Goal: Information Seeking & Learning: Learn about a topic

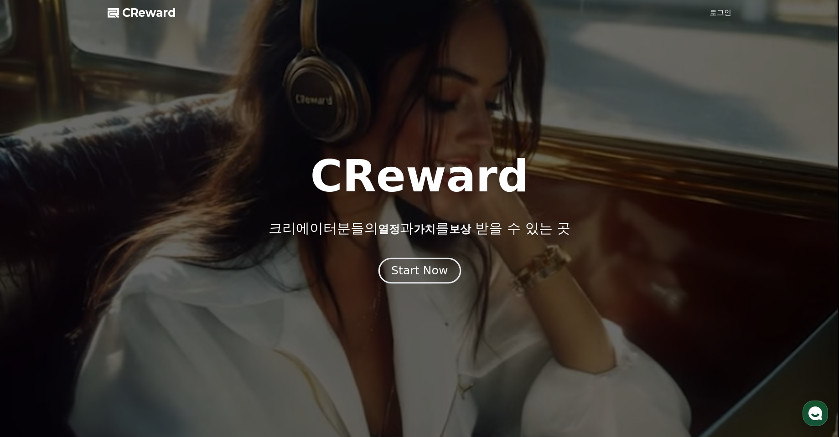
click at [418, 271] on div "Start Now" at bounding box center [419, 270] width 57 height 15
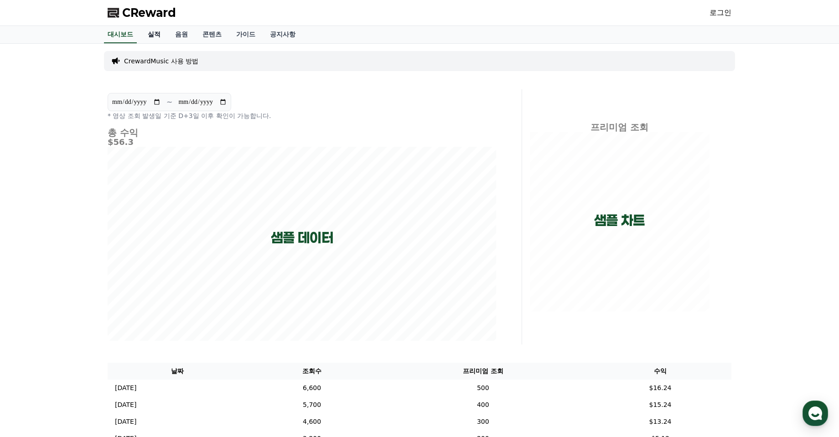
click at [165, 37] on link "실적" at bounding box center [153, 34] width 27 height 17
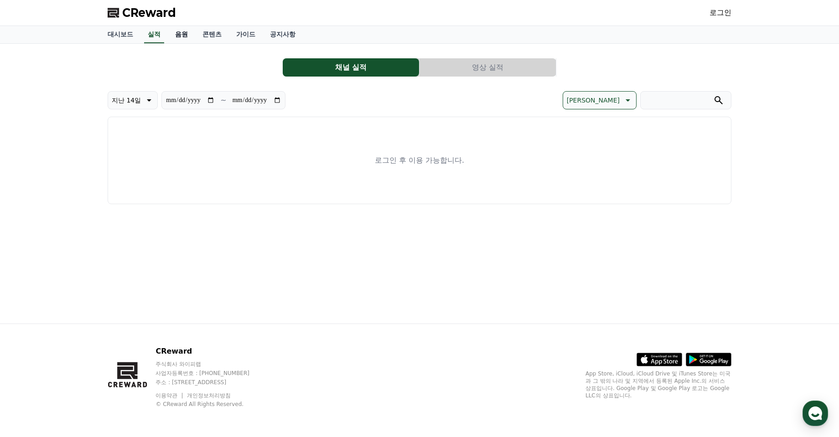
click at [182, 34] on link "음원" at bounding box center [181, 34] width 27 height 17
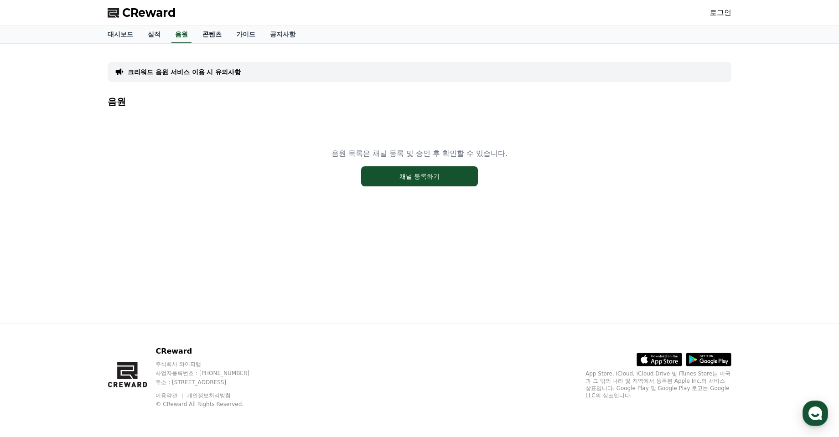
click at [220, 31] on link "콘텐츠" at bounding box center [212, 34] width 34 height 17
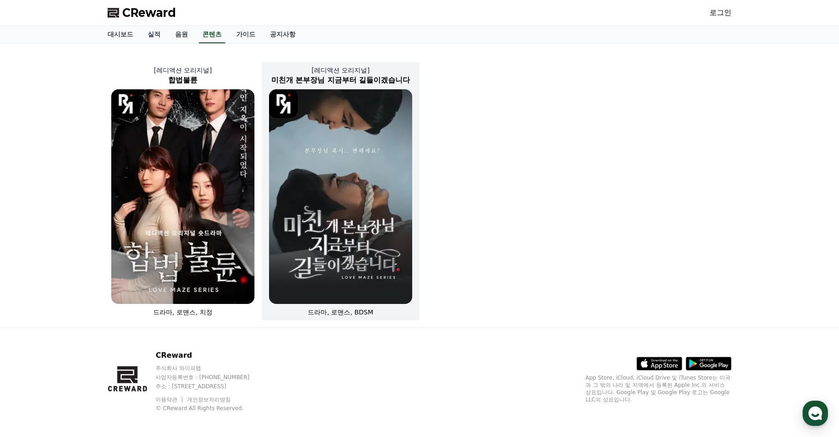
click at [320, 125] on img at bounding box center [340, 196] width 143 height 215
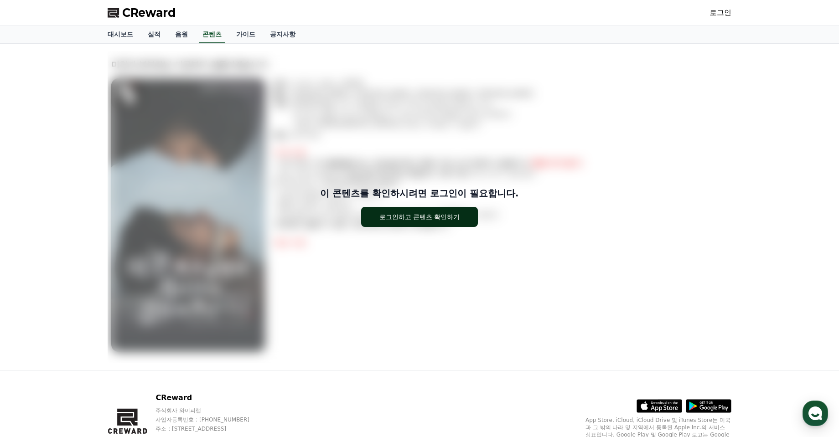
click at [450, 222] on button "로그인하고 콘텐츠 확인하기" at bounding box center [419, 217] width 117 height 20
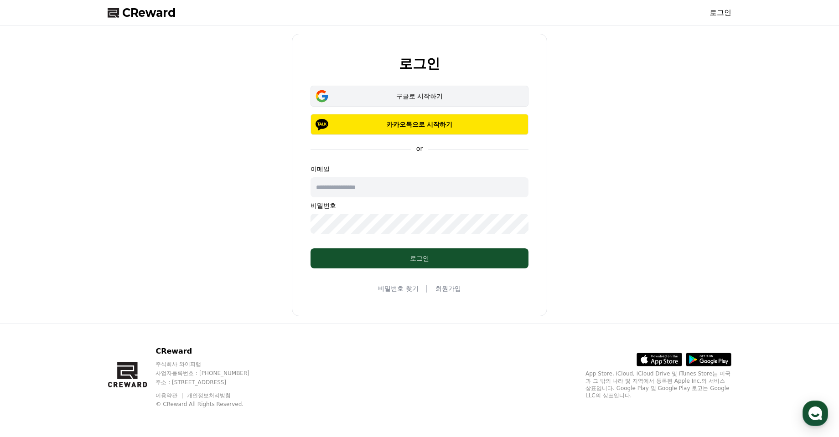
click at [413, 91] on button "구글로 시작하기" at bounding box center [419, 96] width 218 height 21
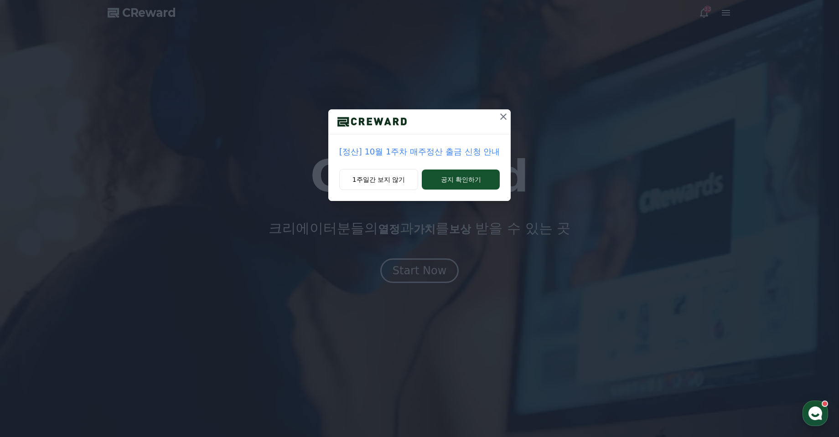
click at [505, 114] on icon at bounding box center [503, 116] width 11 height 11
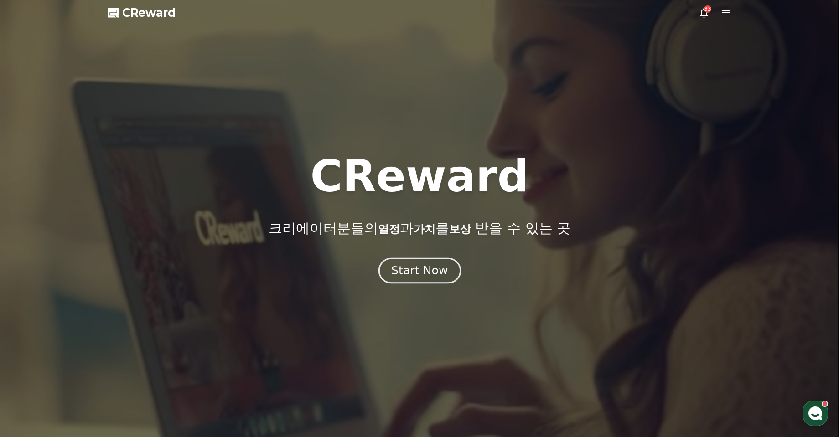
click at [424, 271] on div "Start Now" at bounding box center [419, 270] width 57 height 15
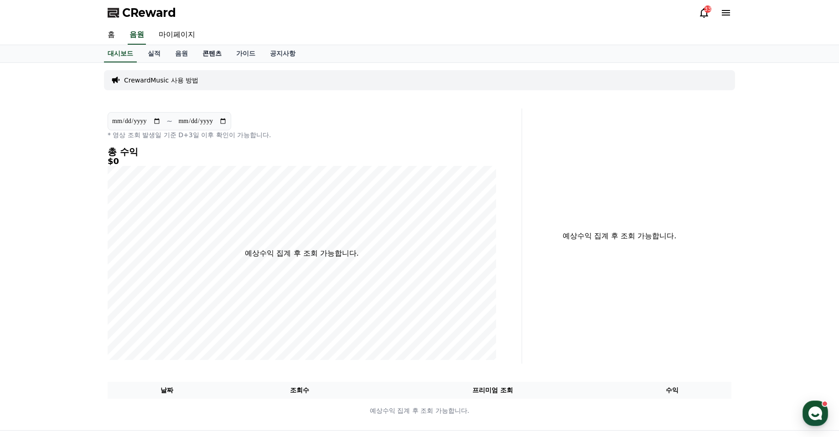
click at [200, 57] on link "콘텐츠" at bounding box center [212, 53] width 34 height 17
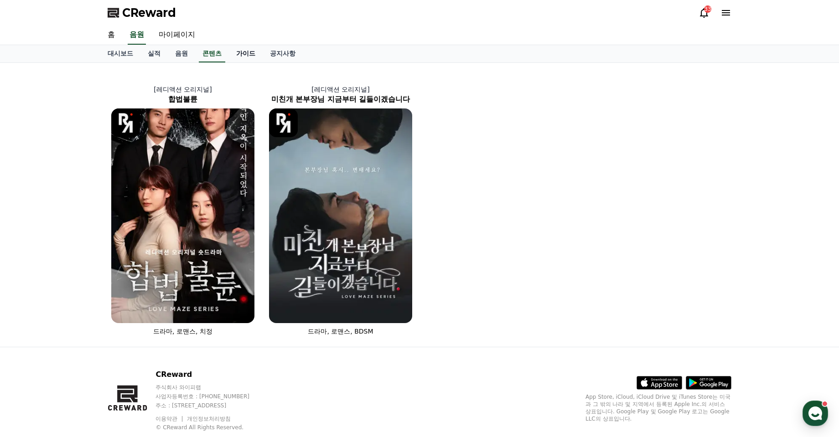
click at [237, 45] on link "가이드" at bounding box center [246, 53] width 34 height 17
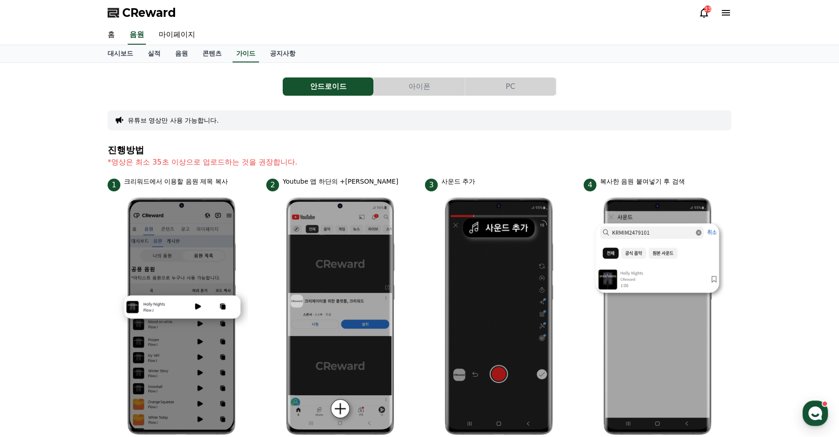
click at [506, 84] on button "PC" at bounding box center [510, 86] width 91 height 18
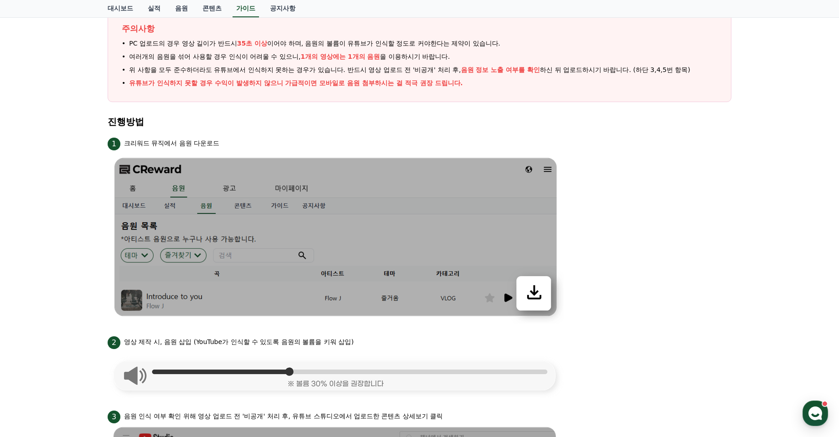
scroll to position [319, 0]
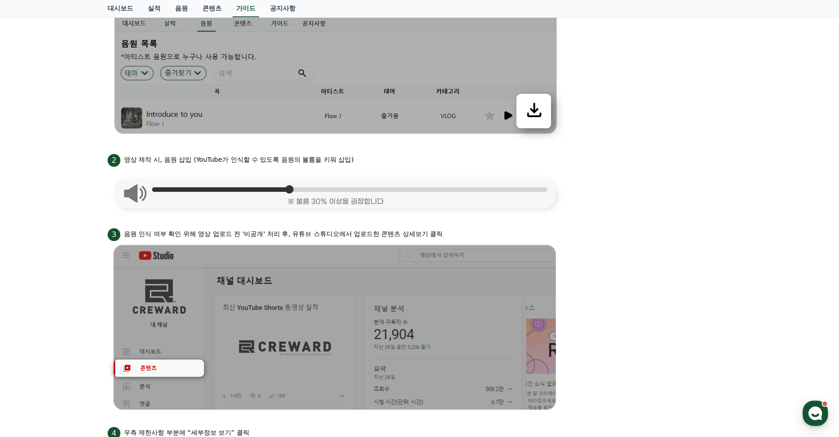
click at [779, 154] on div "안드로이드 아이폰 PC 유튜브 영상만 사용 가능합니다. 주의사항 PC 업로드의 경우 영상 길이가 반드시 35초 이상 이어야 하며, 음원의 볼륨…" at bounding box center [419, 281] width 839 height 1075
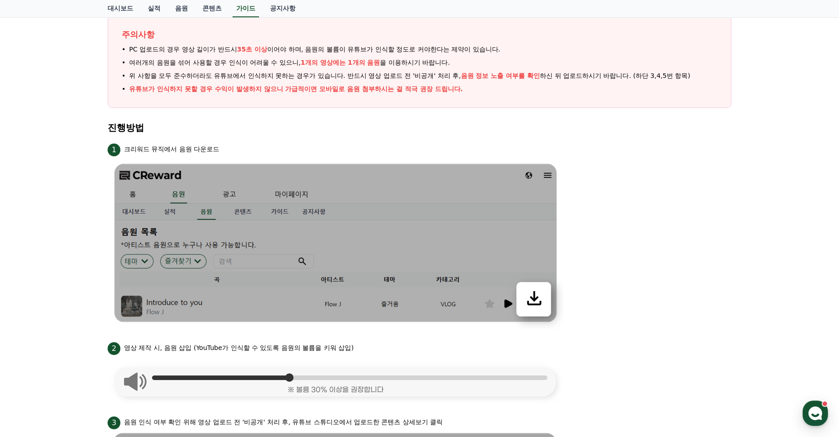
scroll to position [0, 0]
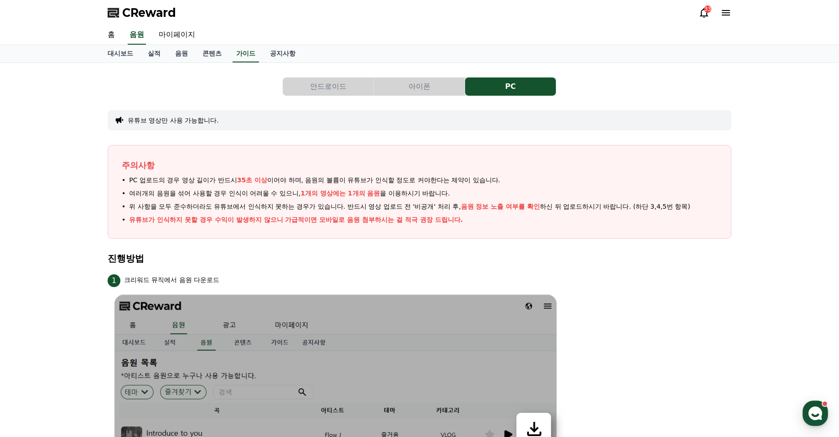
click at [350, 83] on button "안드로이드" at bounding box center [328, 86] width 91 height 18
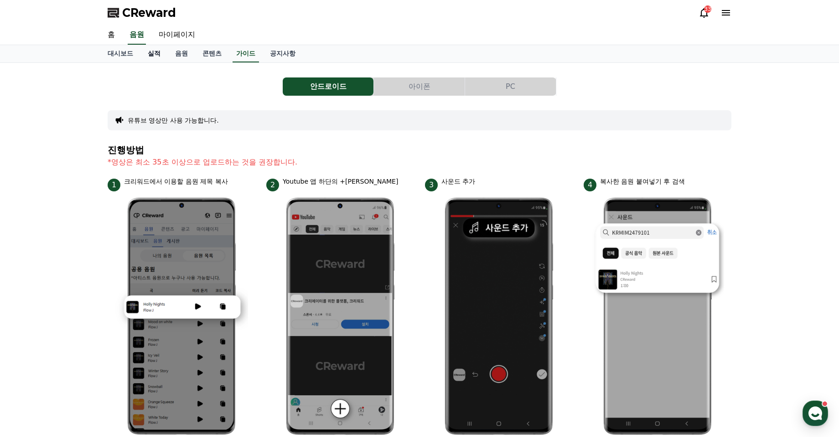
click at [154, 58] on link "실적" at bounding box center [153, 53] width 27 height 17
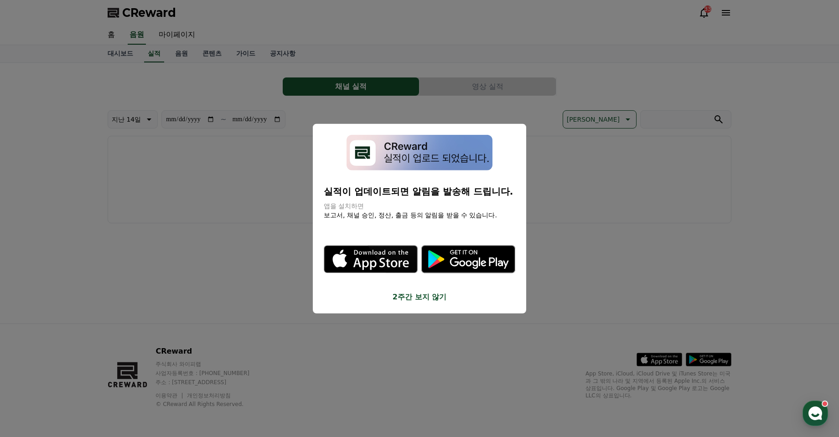
click at [223, 234] on button "close modal" at bounding box center [419, 218] width 839 height 437
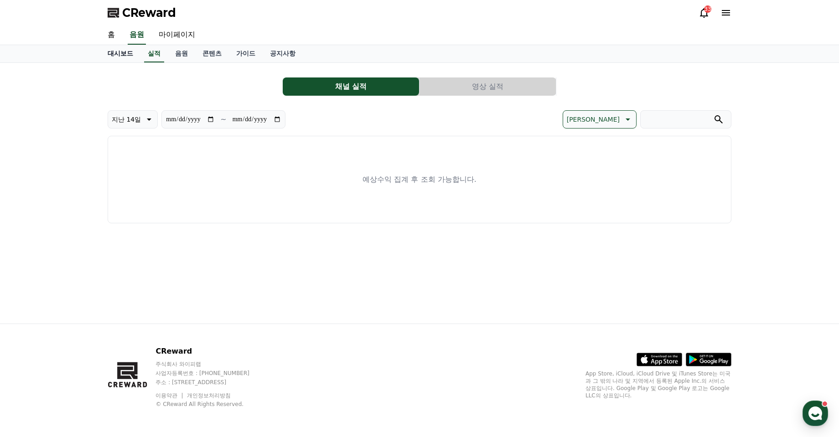
click at [123, 51] on link "대시보드" at bounding box center [120, 53] width 40 height 17
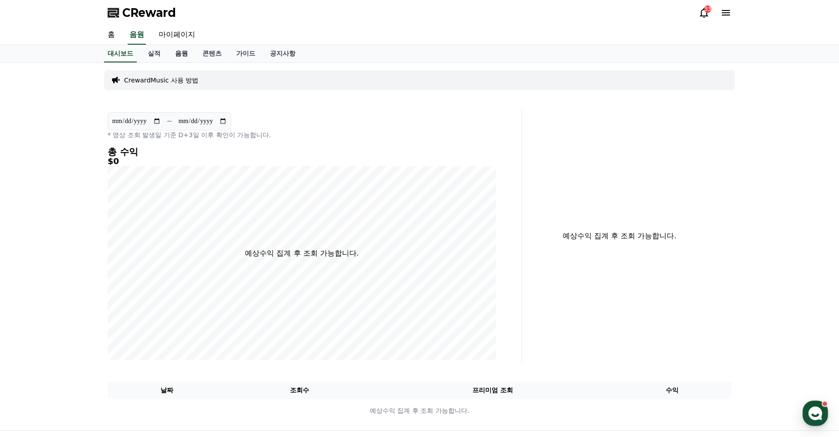
click at [177, 48] on link "음원" at bounding box center [181, 53] width 27 height 17
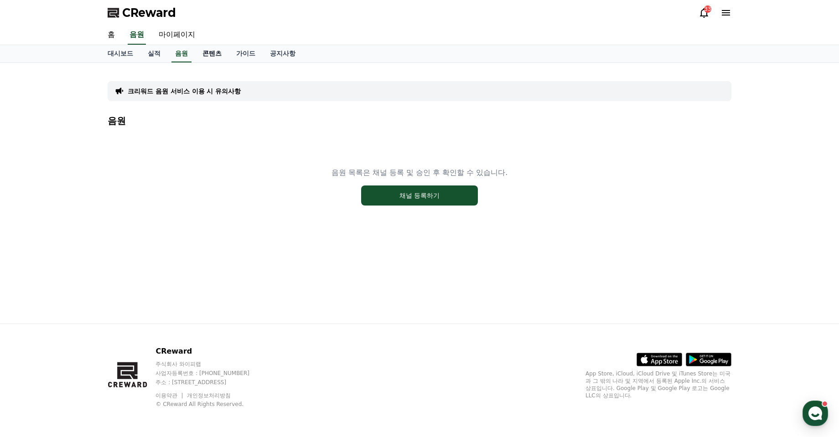
click at [218, 54] on link "콘텐츠" at bounding box center [212, 53] width 34 height 17
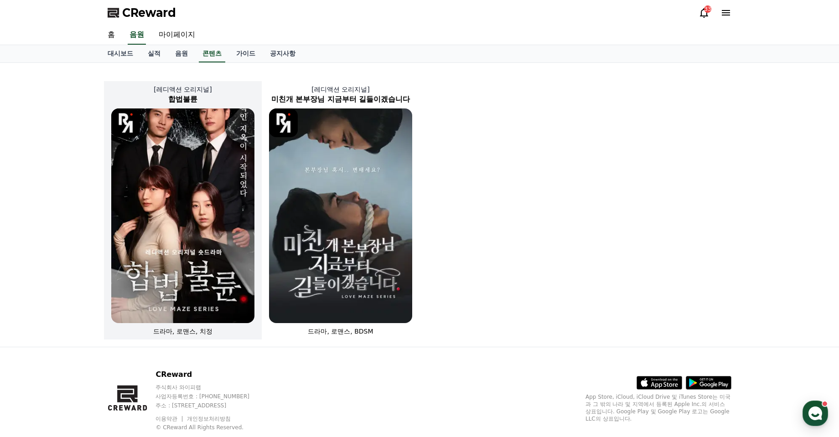
click at [186, 196] on img at bounding box center [182, 215] width 143 height 215
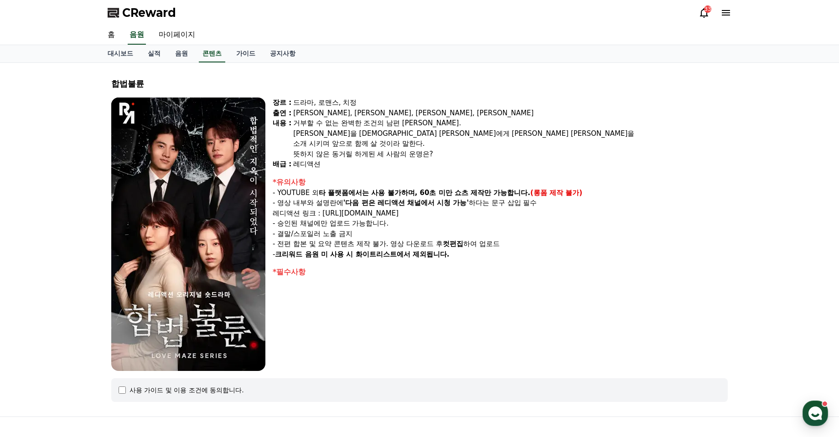
scroll to position [93, 0]
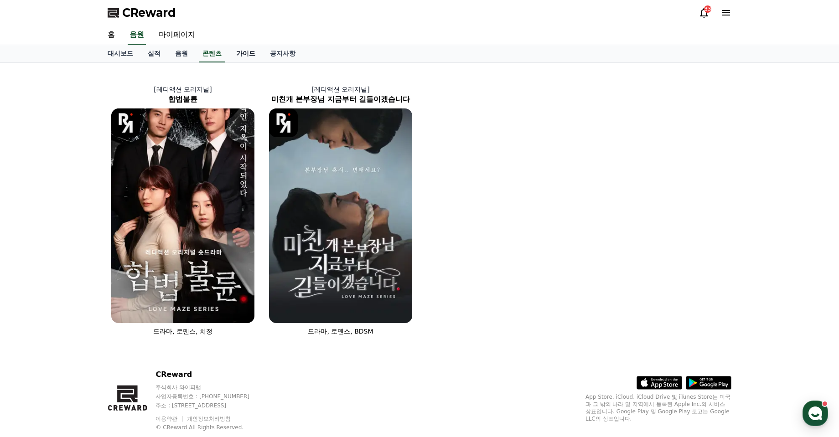
click at [240, 50] on link "가이드" at bounding box center [246, 53] width 34 height 17
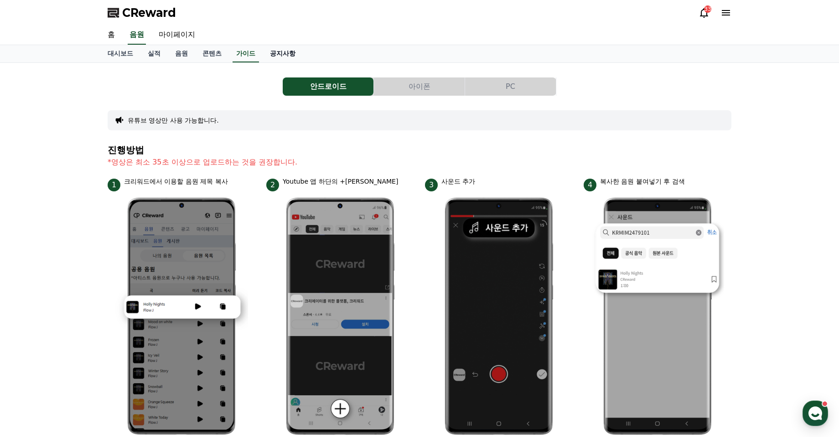
click at [279, 50] on link "공지사항" at bounding box center [283, 53] width 40 height 17
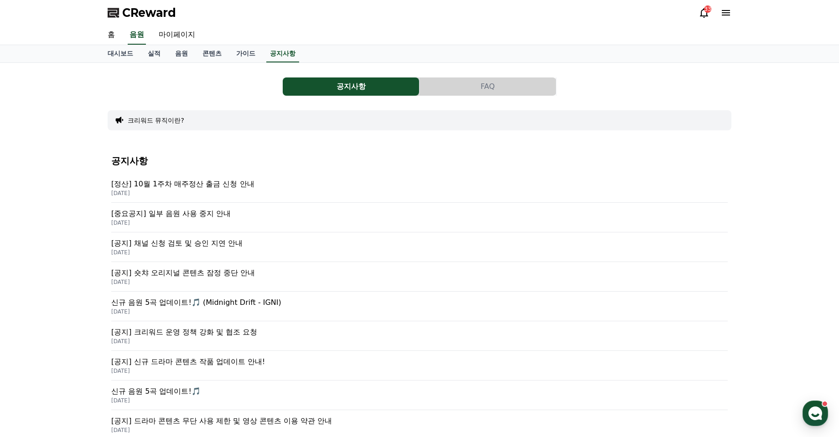
click at [196, 277] on p "[공지] 숏챠 오리지널 콘텐츠 잠정 중단 안내" at bounding box center [419, 273] width 616 height 11
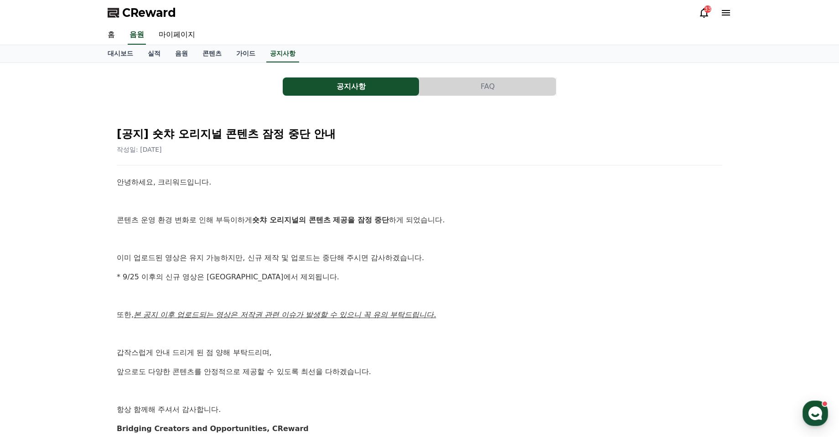
scroll to position [155, 0]
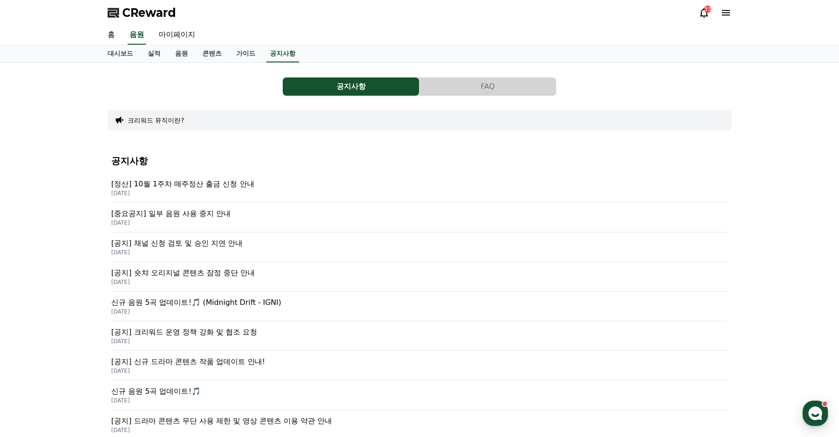
click at [220, 361] on p "[공지] 신규 드라마 콘텐츠 작품 업데이트 안내!" at bounding box center [419, 361] width 616 height 11
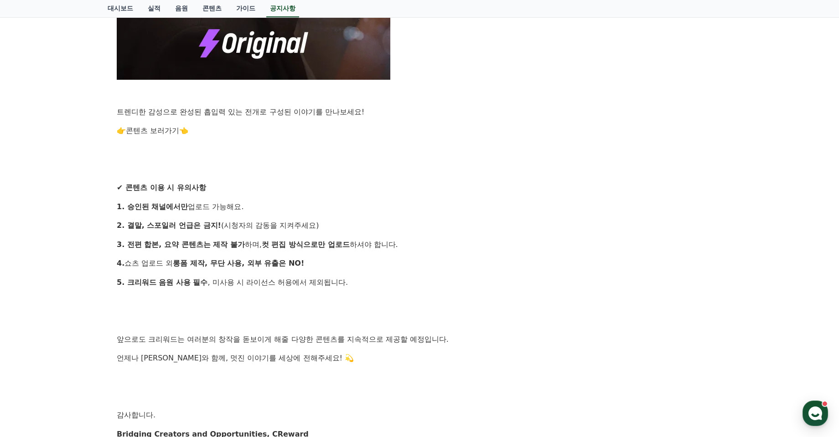
scroll to position [889, 0]
